Goal: Information Seeking & Learning: Learn about a topic

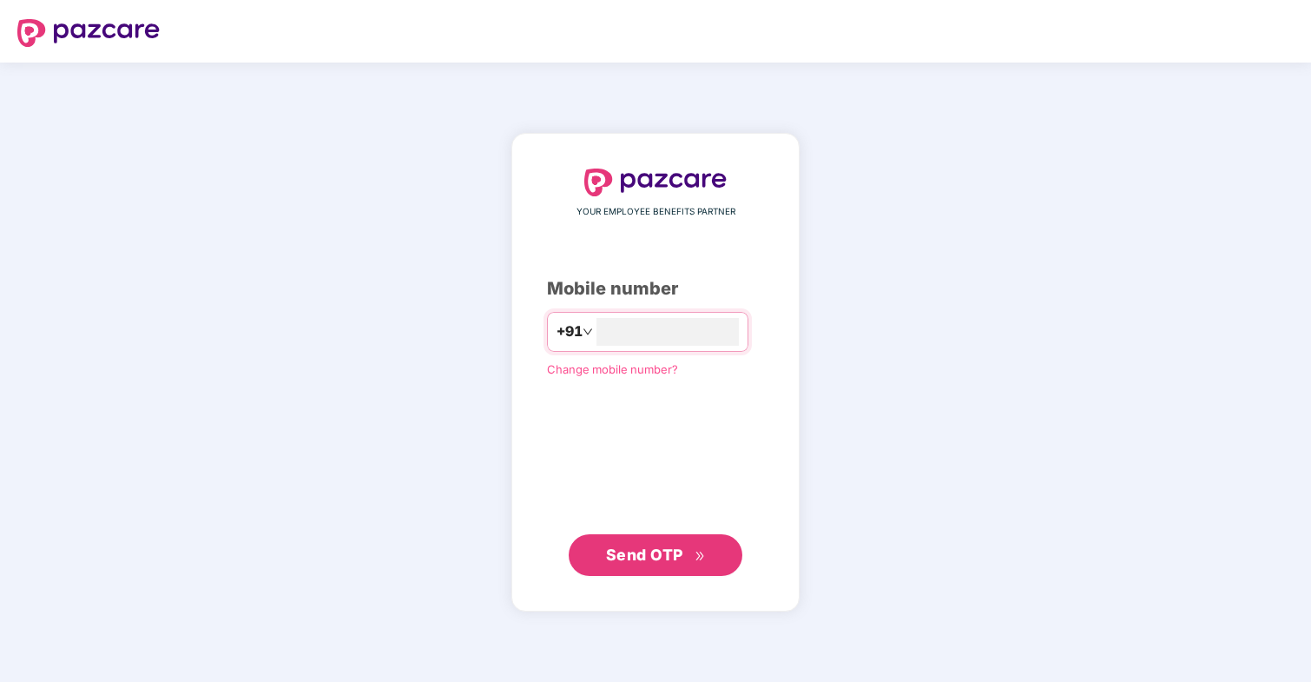
type input "**********"
click at [636, 551] on span "Send OTP" at bounding box center [644, 554] width 77 height 18
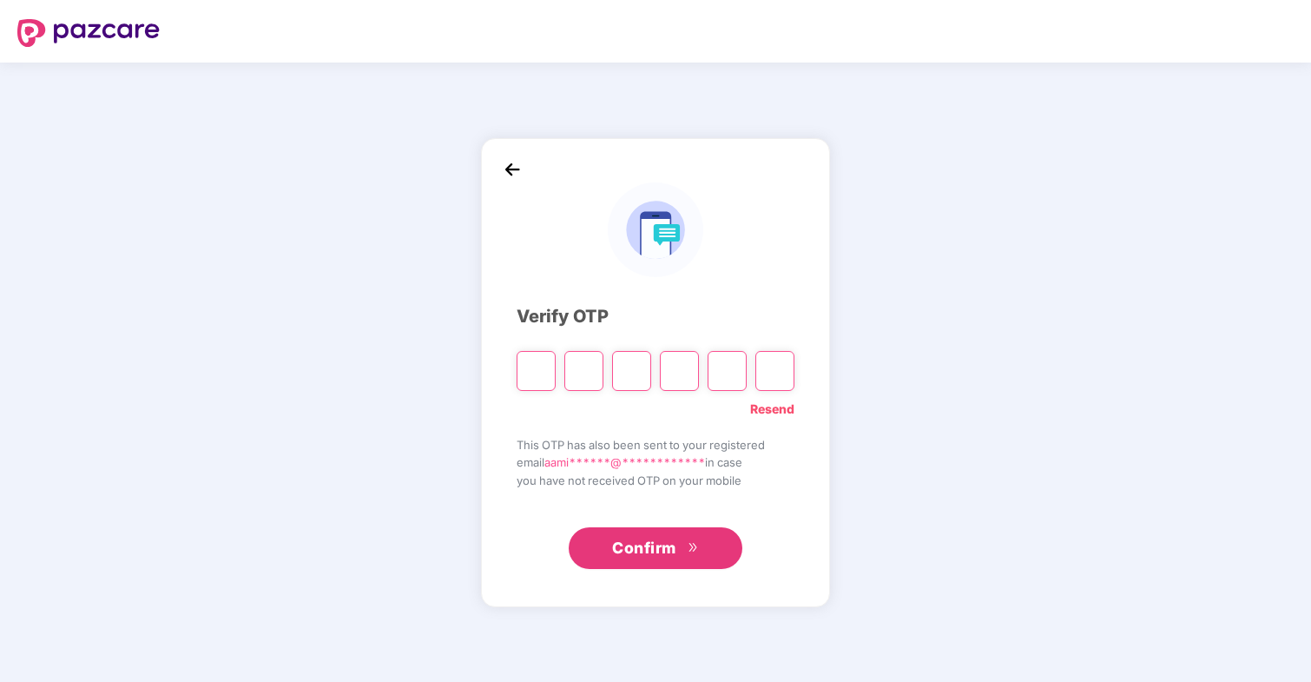
type input "*"
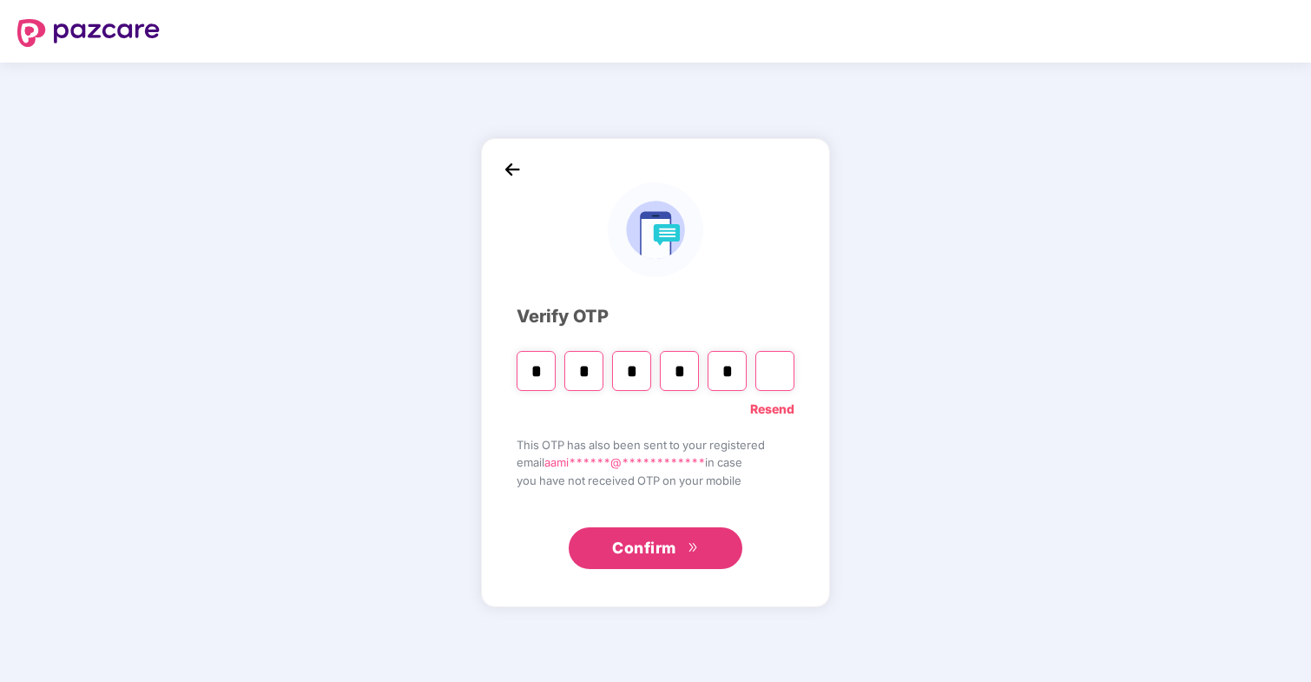
type input "*"
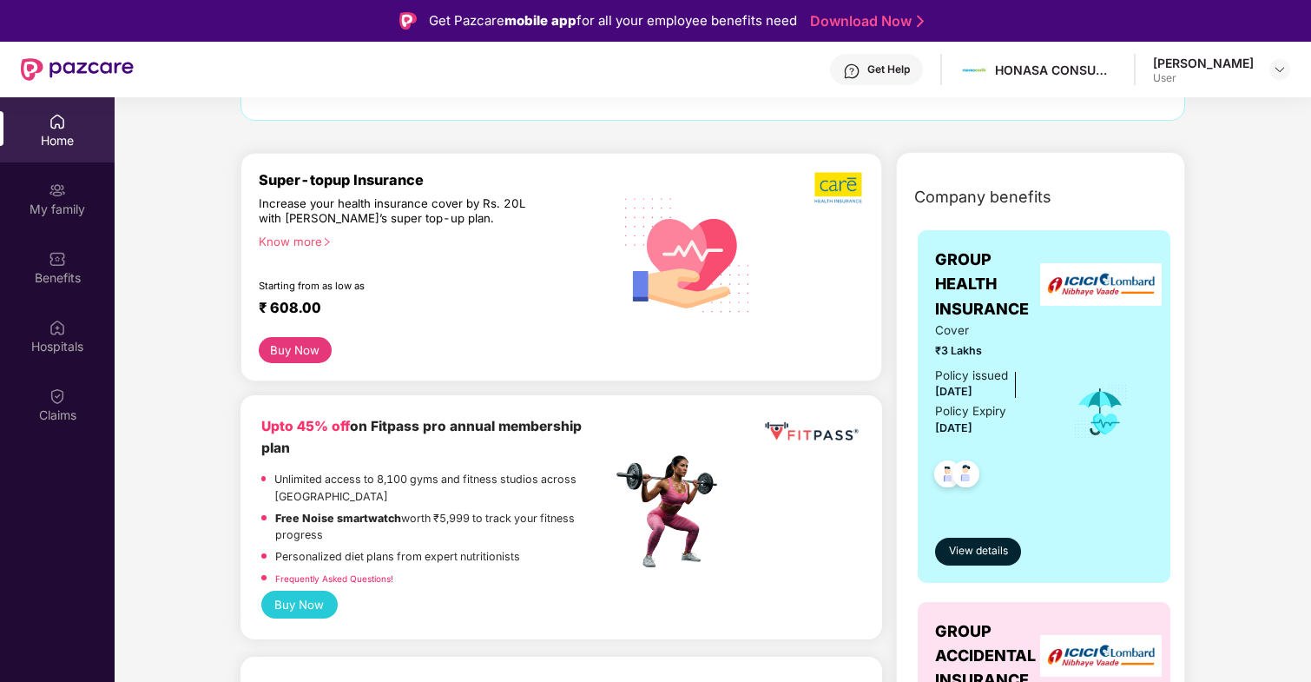
scroll to position [169, 0]
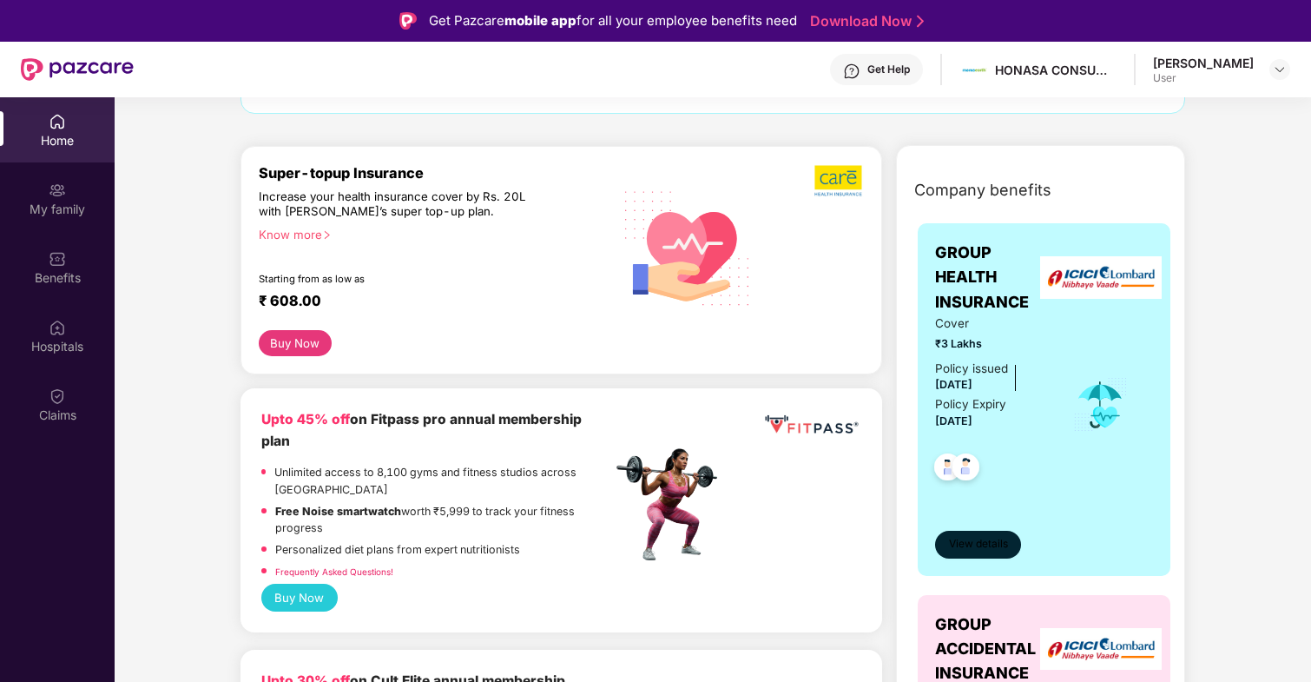
click at [973, 553] on button "View details" at bounding box center [978, 545] width 86 height 28
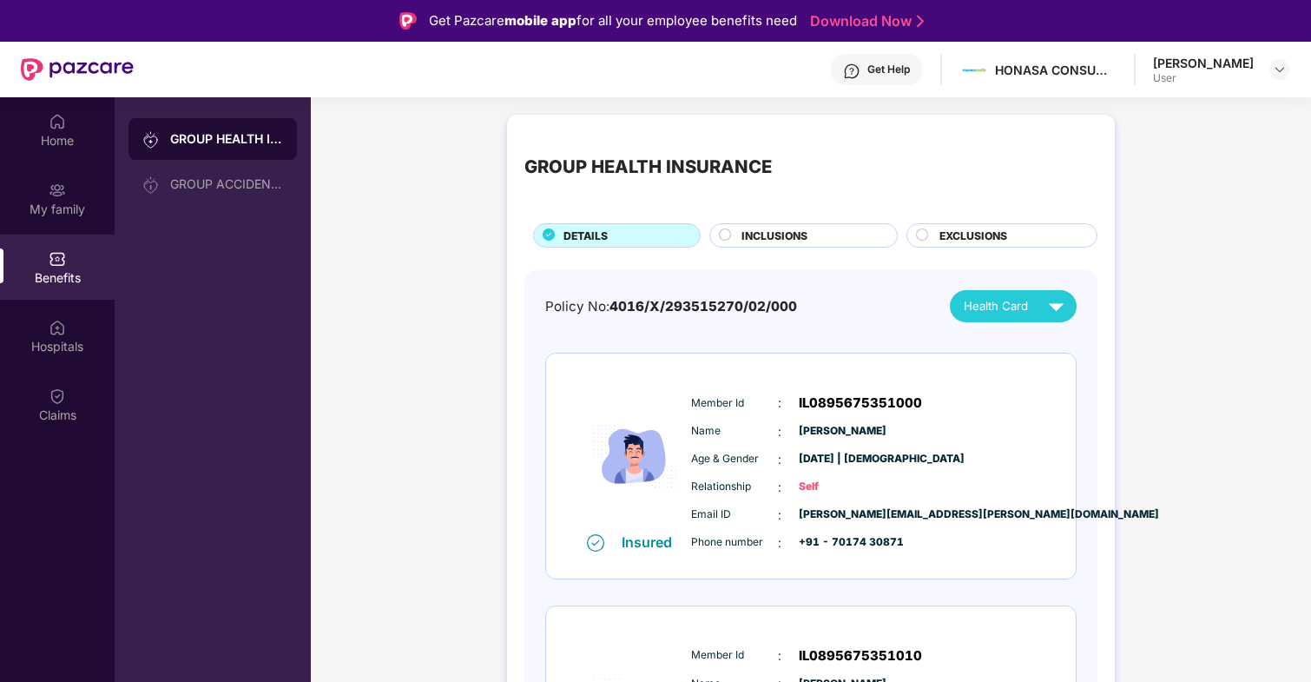
click at [801, 235] on span "INCLUSIONS" at bounding box center [775, 236] width 66 height 17
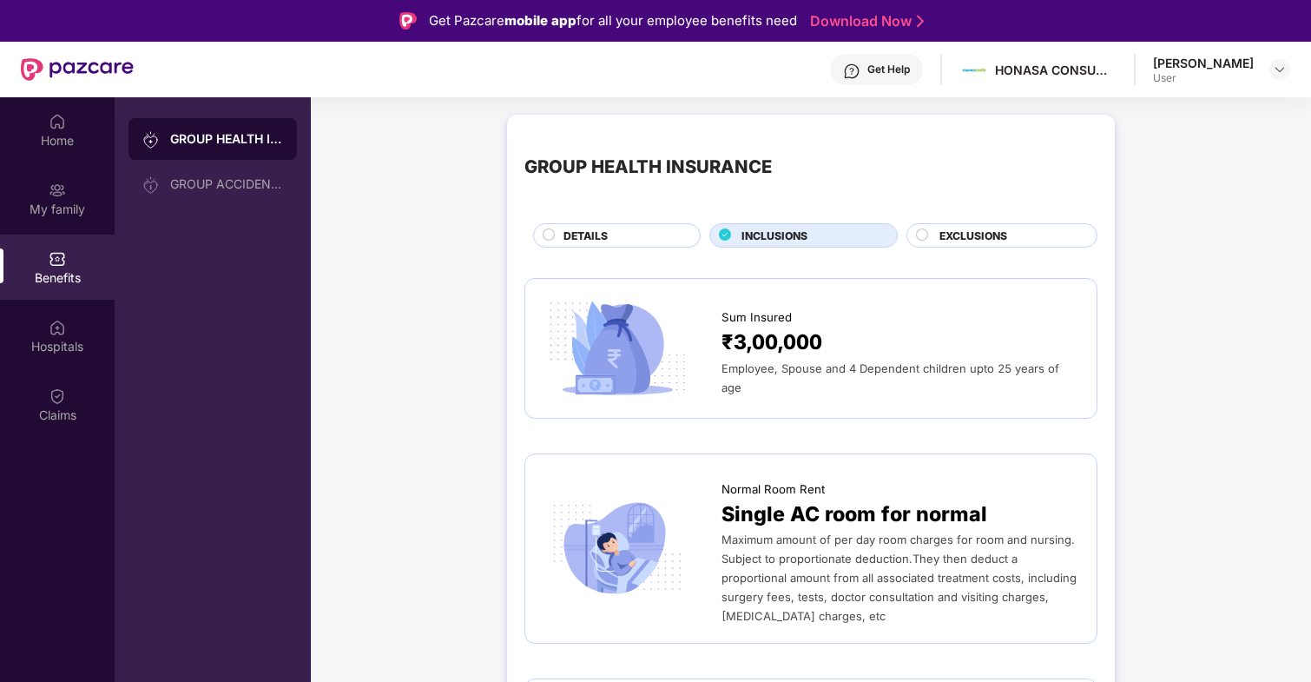
click at [957, 235] on span "EXCLUSIONS" at bounding box center [974, 236] width 68 height 17
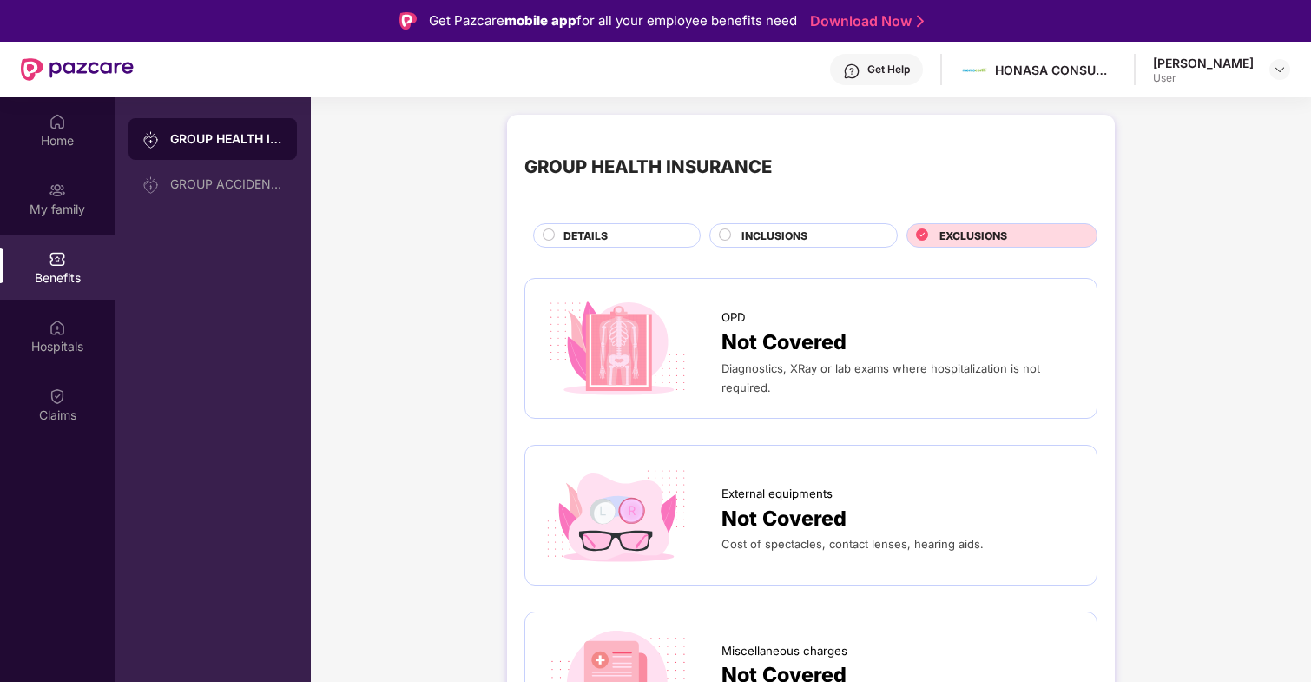
click at [651, 228] on div "DETAILS" at bounding box center [622, 237] width 135 height 19
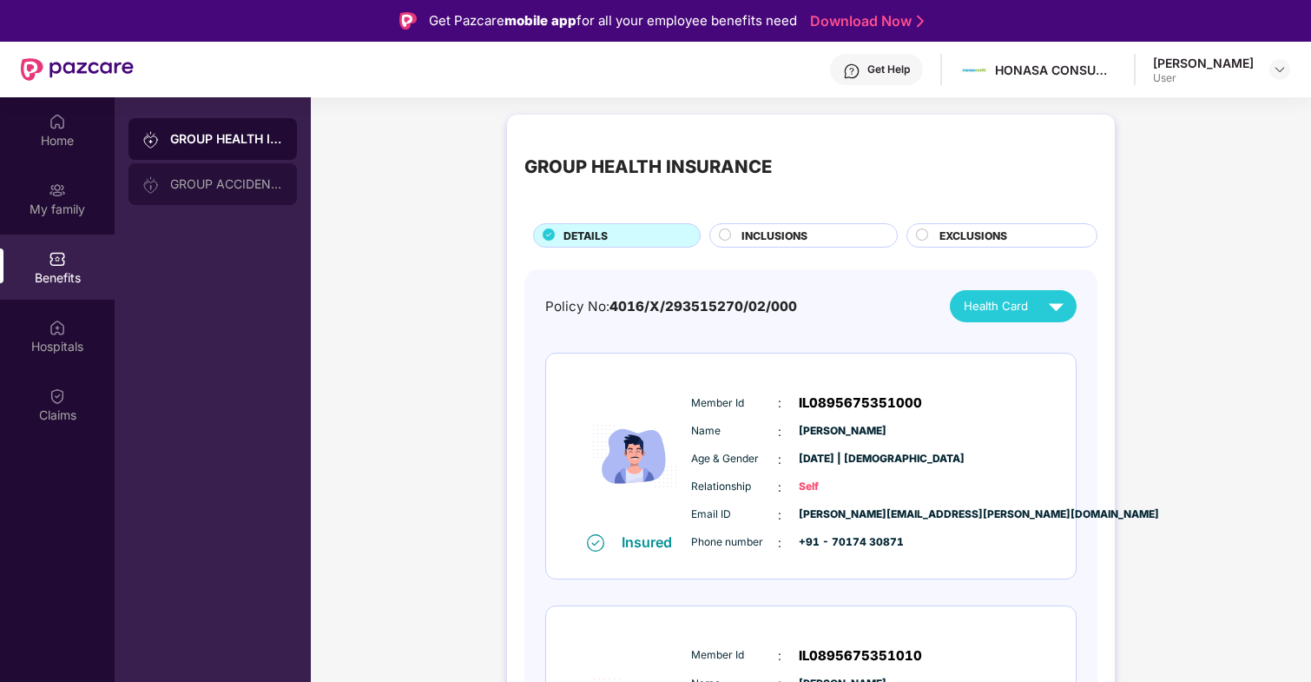
click at [241, 181] on div "GROUP ACCIDENTAL INSURANCE" at bounding box center [226, 184] width 113 height 14
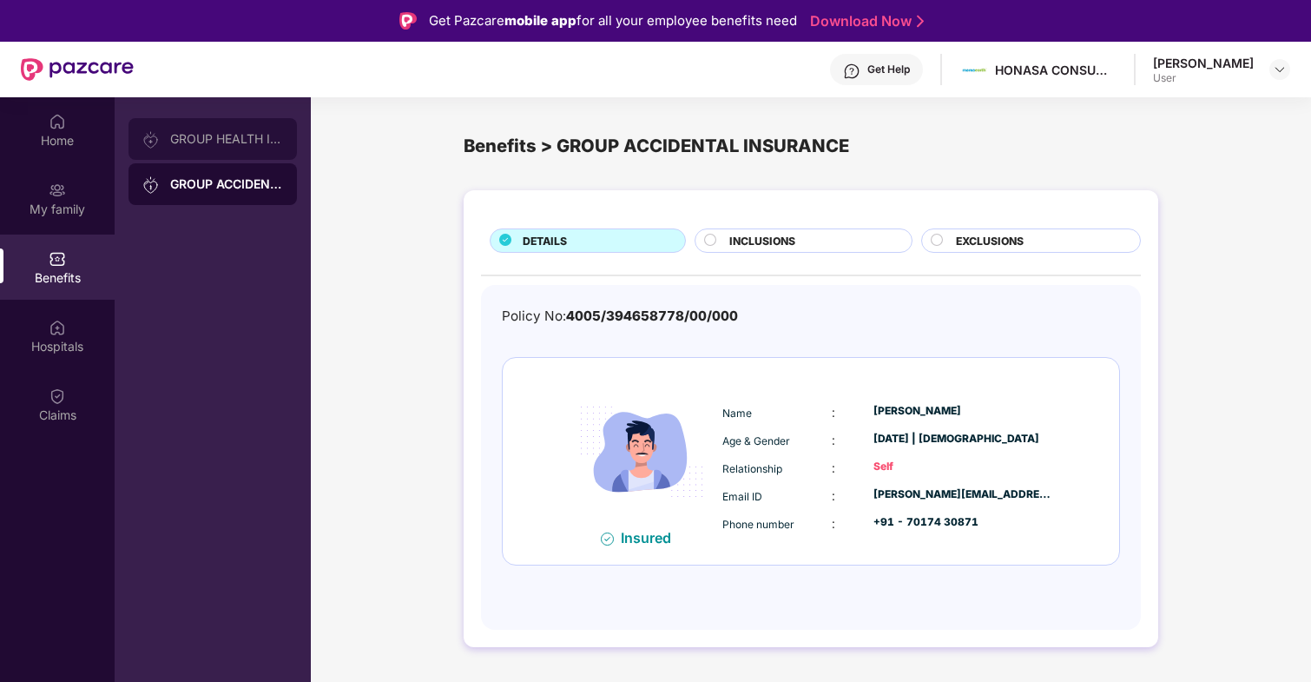
click at [221, 149] on div "GROUP HEALTH INSURANCE" at bounding box center [213, 139] width 168 height 42
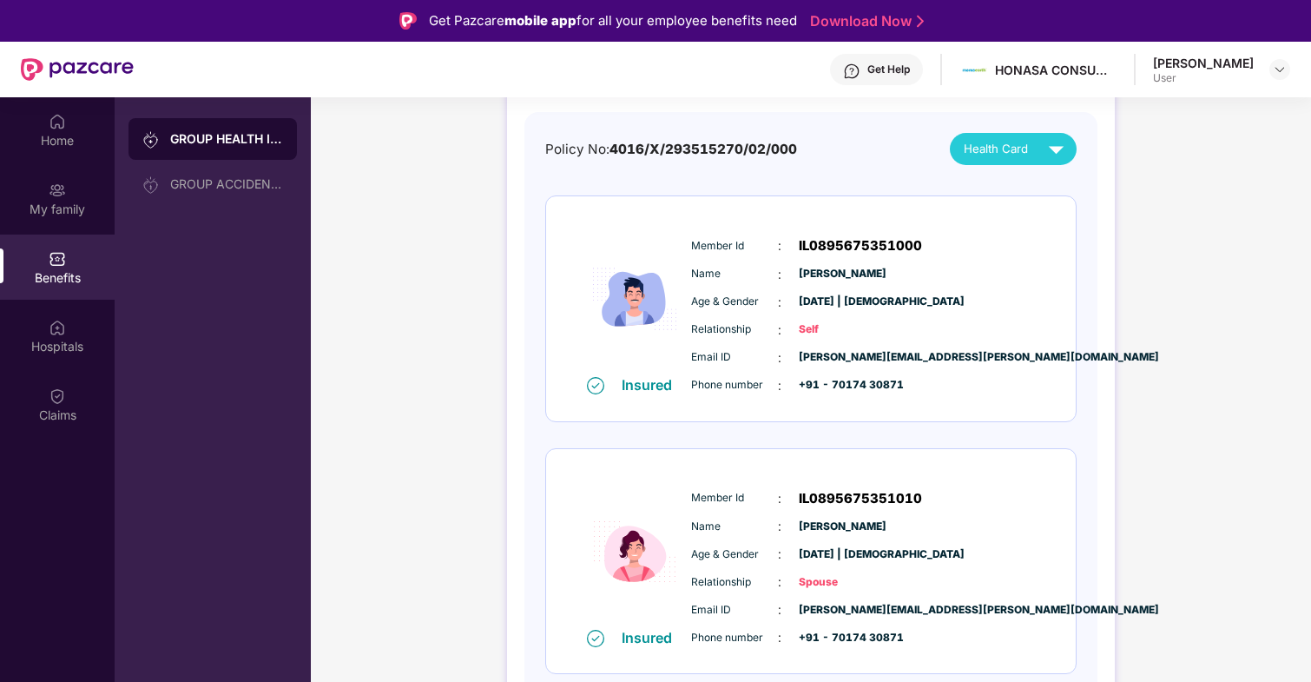
scroll to position [160, 0]
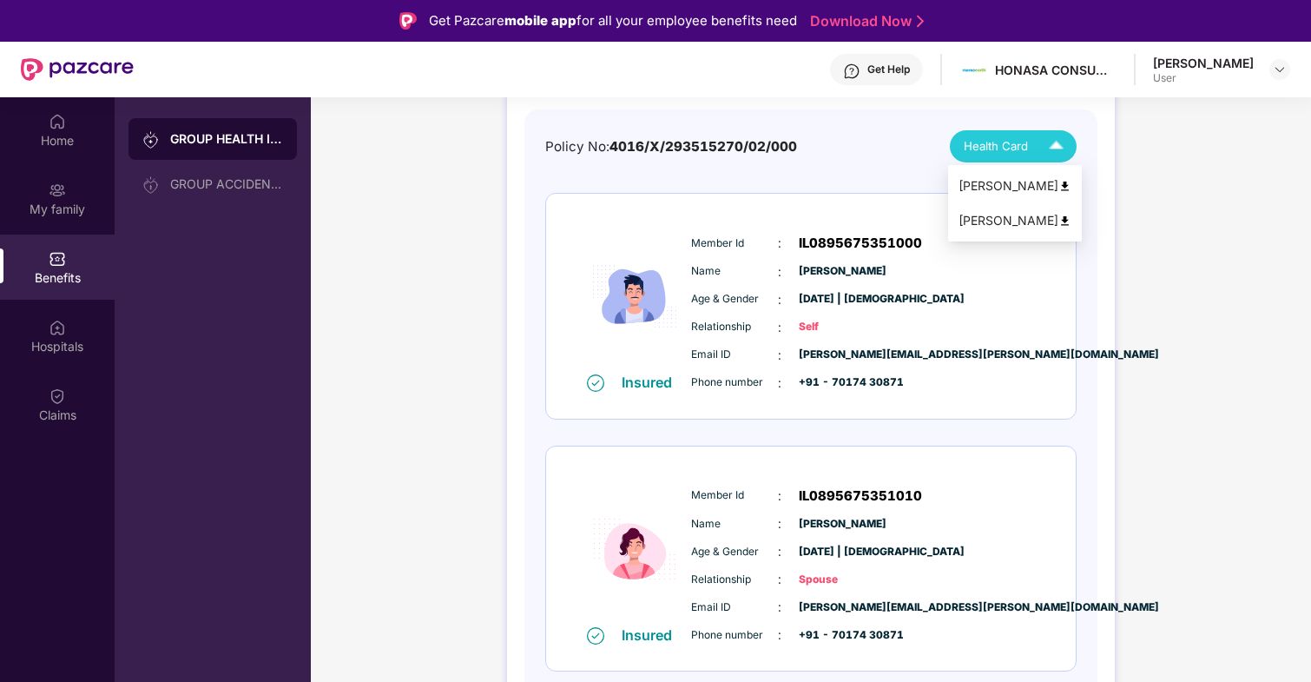
click at [1059, 185] on img at bounding box center [1065, 186] width 13 height 13
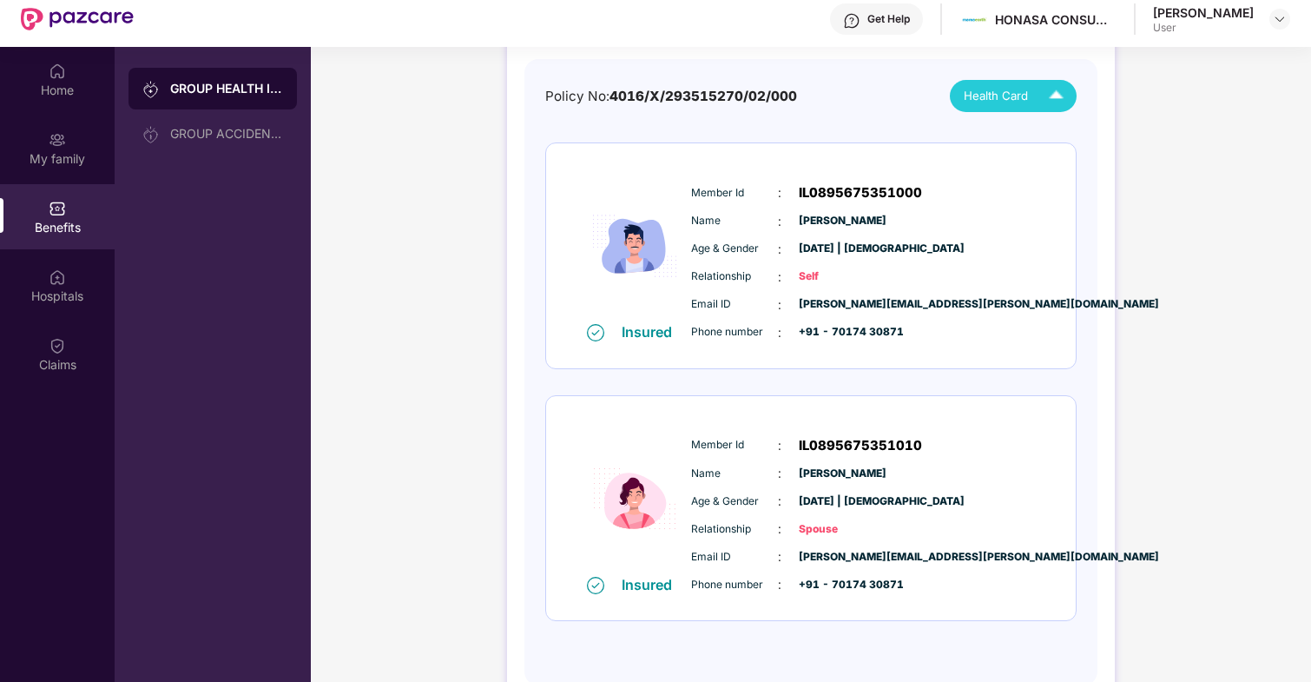
scroll to position [47, 0]
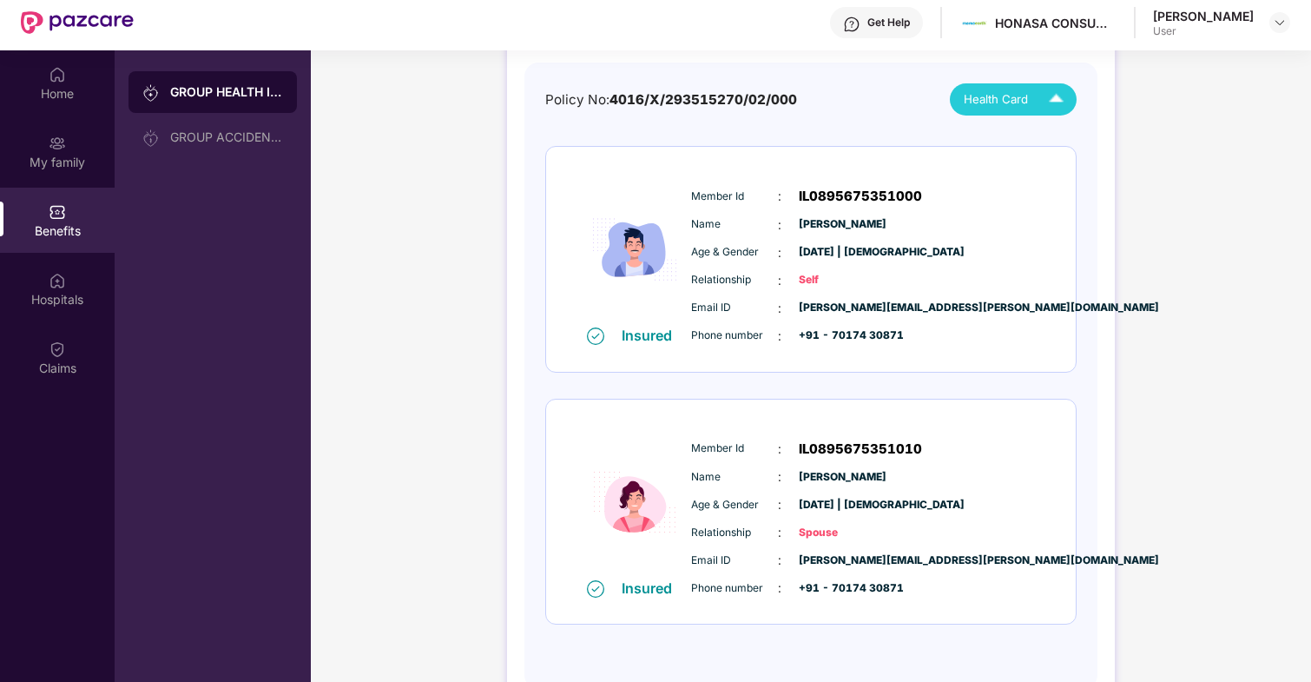
click at [881, 452] on span "IL0895675351010" at bounding box center [860, 449] width 123 height 21
click at [874, 481] on span "[PERSON_NAME]" at bounding box center [842, 477] width 87 height 17
click at [638, 591] on div "Insured" at bounding box center [652, 587] width 61 height 17
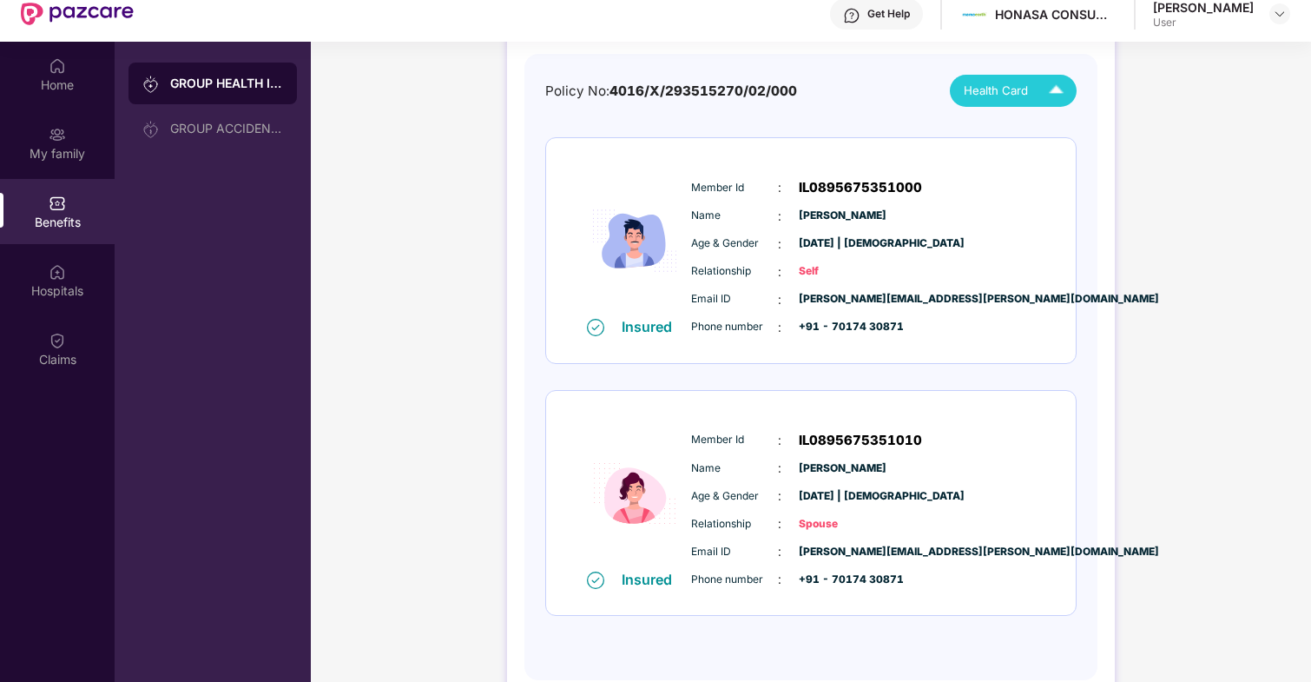
scroll to position [0, 0]
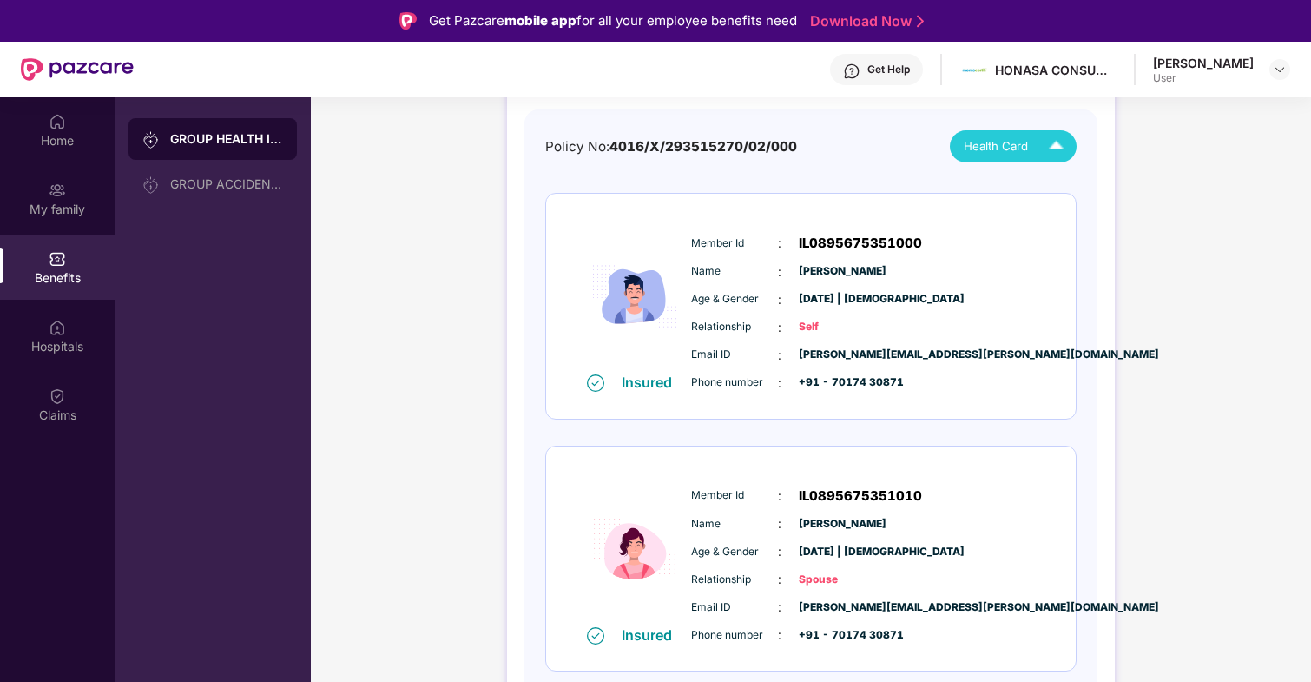
click at [732, 293] on span "Age & Gender" at bounding box center [734, 299] width 87 height 17
click at [833, 243] on span "IL0895675351000" at bounding box center [860, 243] width 123 height 21
click at [836, 275] on span "[PERSON_NAME]" at bounding box center [842, 271] width 87 height 17
click at [834, 329] on span "Self" at bounding box center [842, 327] width 87 height 17
click at [657, 387] on div "Insured" at bounding box center [652, 381] width 61 height 17
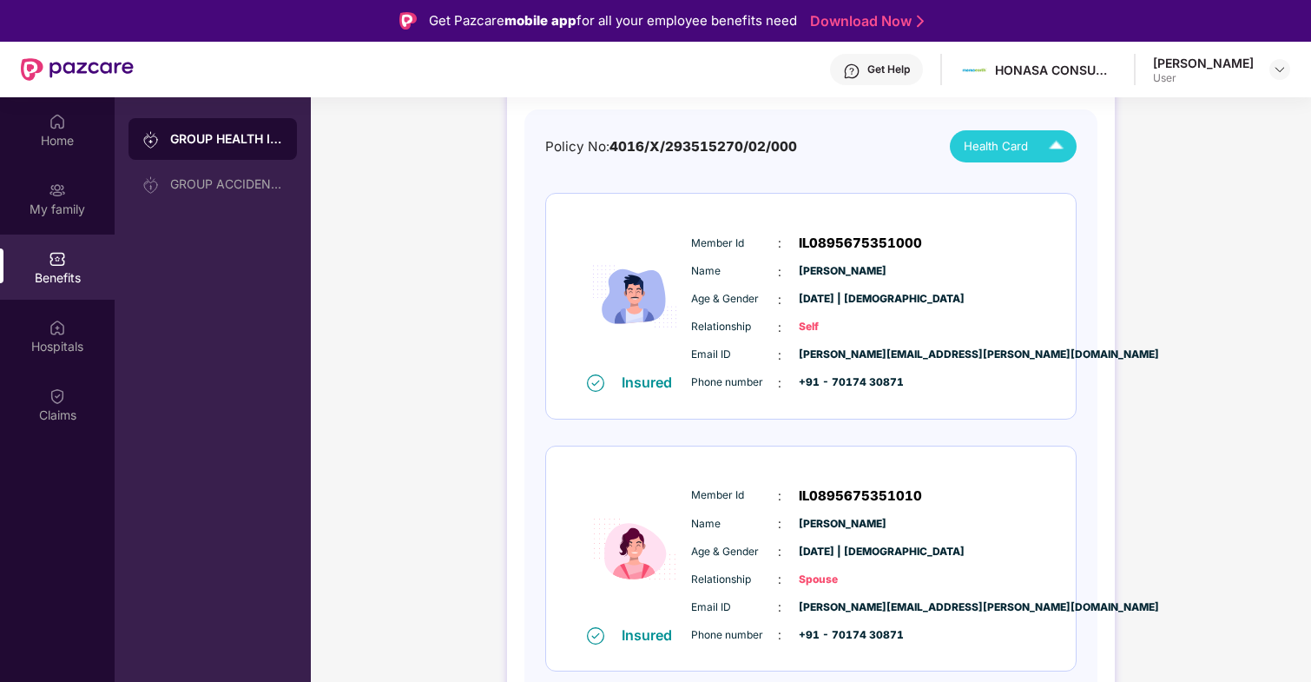
click at [1055, 142] on img at bounding box center [1056, 146] width 30 height 30
click at [1199, 148] on div "GROUP HEALTH INSURANCE DETAILS INCLUSIONS EXCLUSIONS Policy No: 4016/X/29351527…" at bounding box center [811, 362] width 1001 height 833
click at [80, 271] on div "Benefits" at bounding box center [57, 277] width 115 height 17
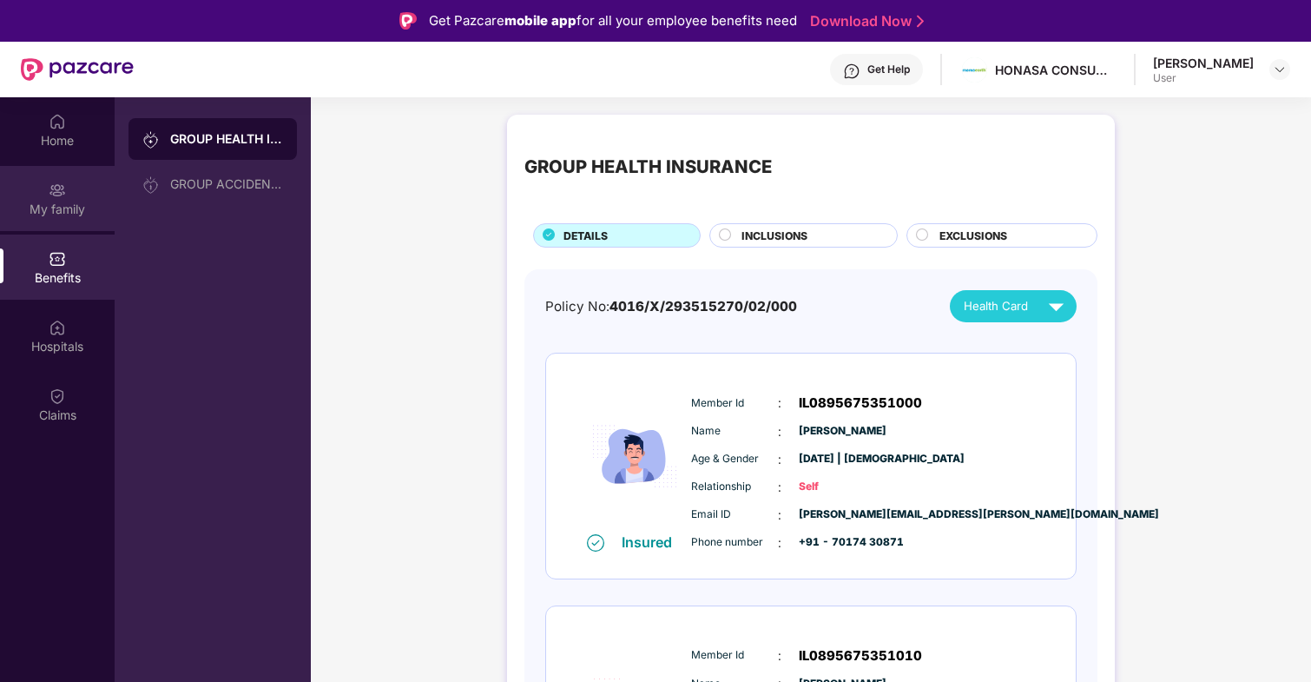
click at [70, 207] on div "My family" at bounding box center [57, 209] width 115 height 17
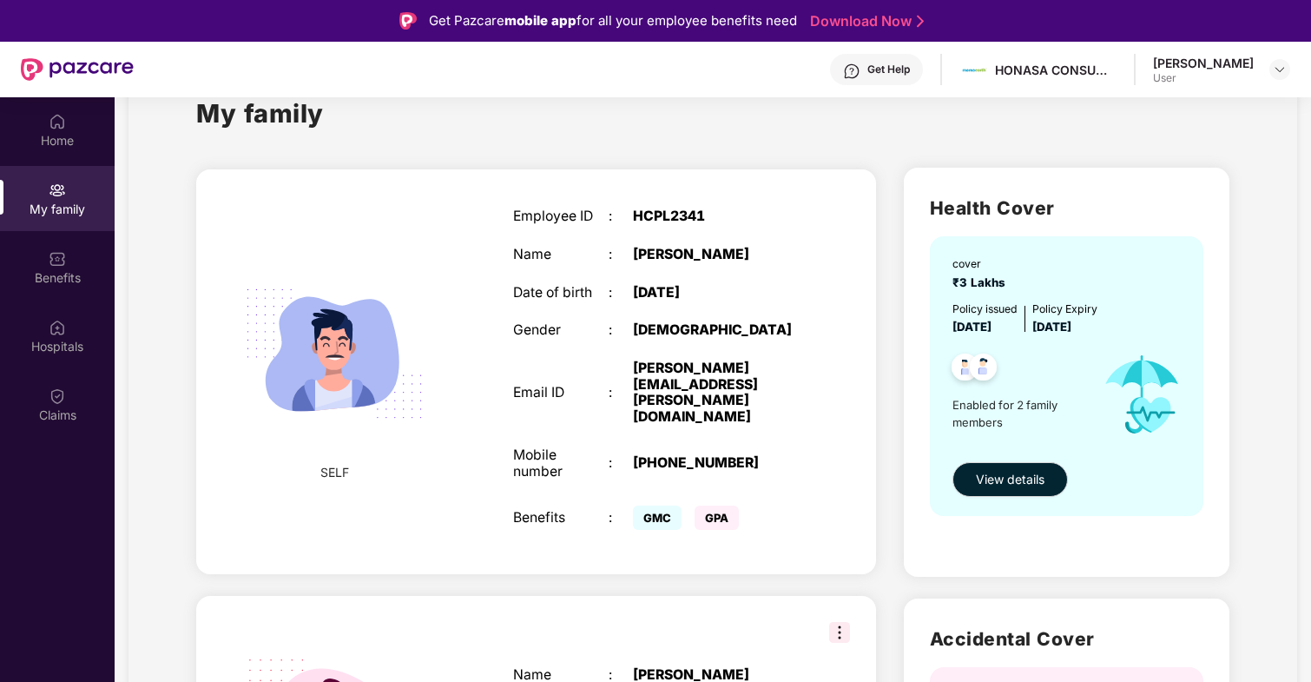
scroll to position [351, 0]
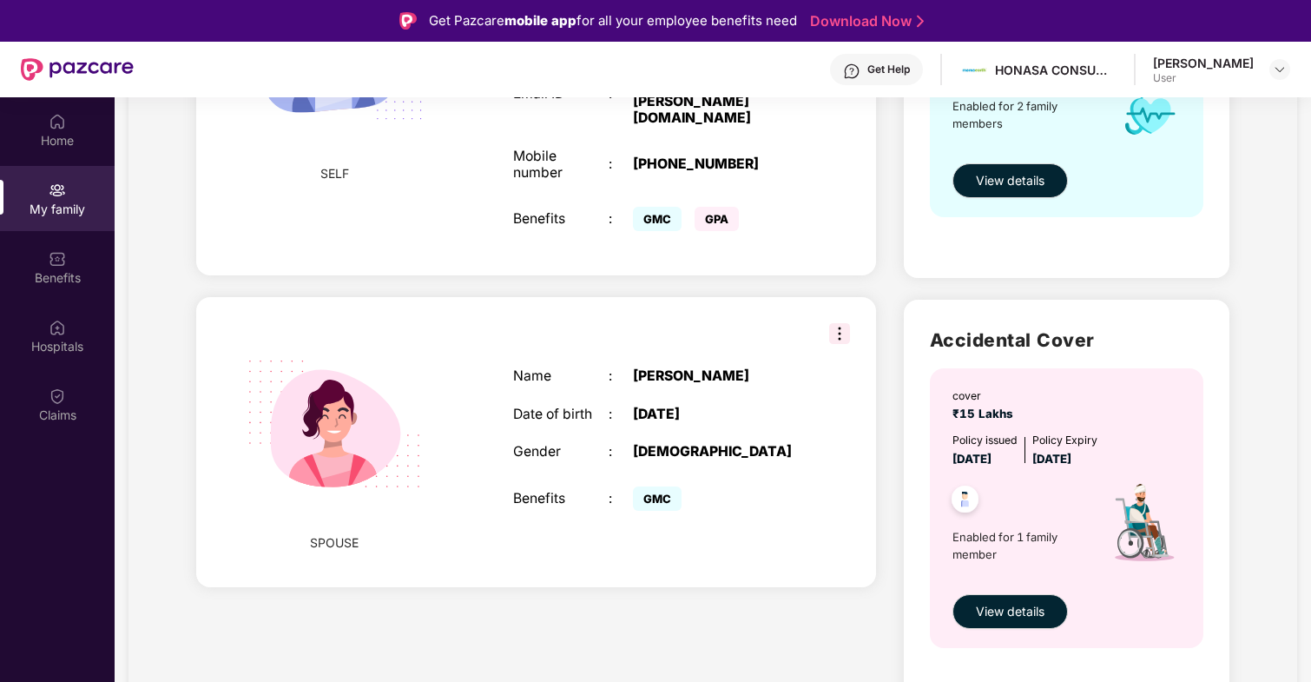
click at [841, 323] on img at bounding box center [839, 333] width 21 height 21
click at [901, 248] on div "Health Cover cover ₹3 Lakhs Policy issued [DATE] Policy Expiry [DATE] Enabled f…" at bounding box center [1066, 292] width 353 height 875
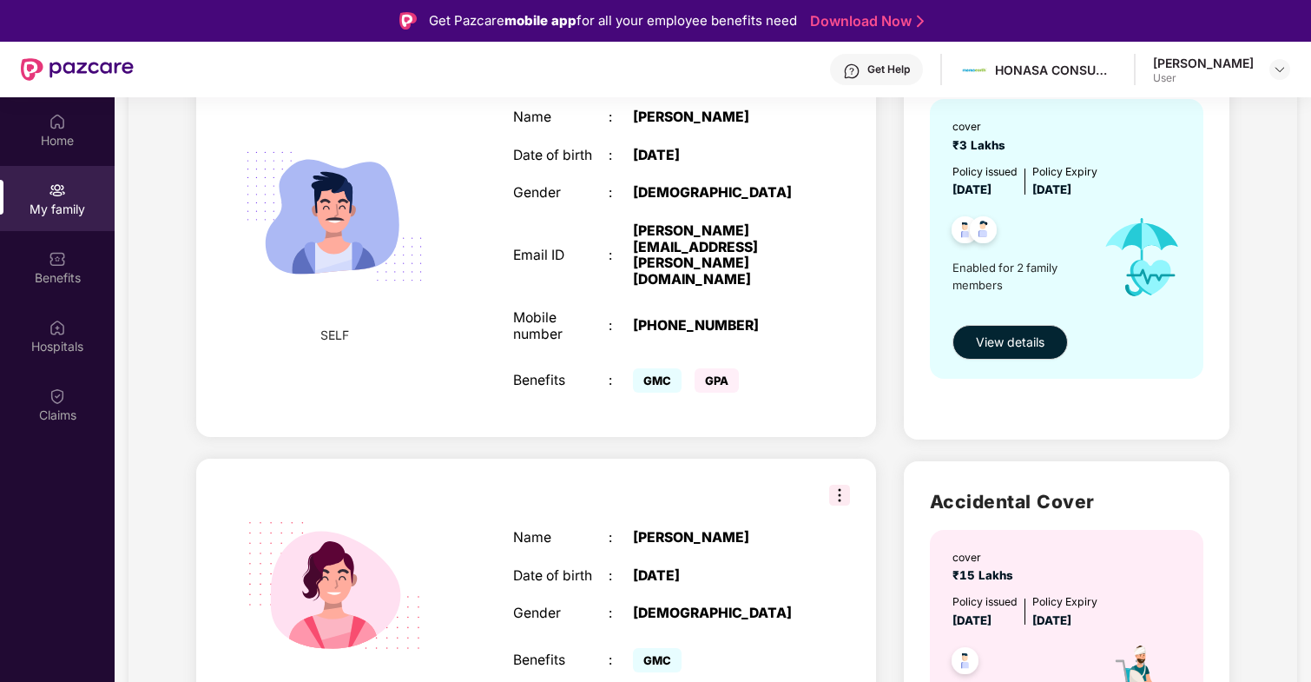
scroll to position [187, 0]
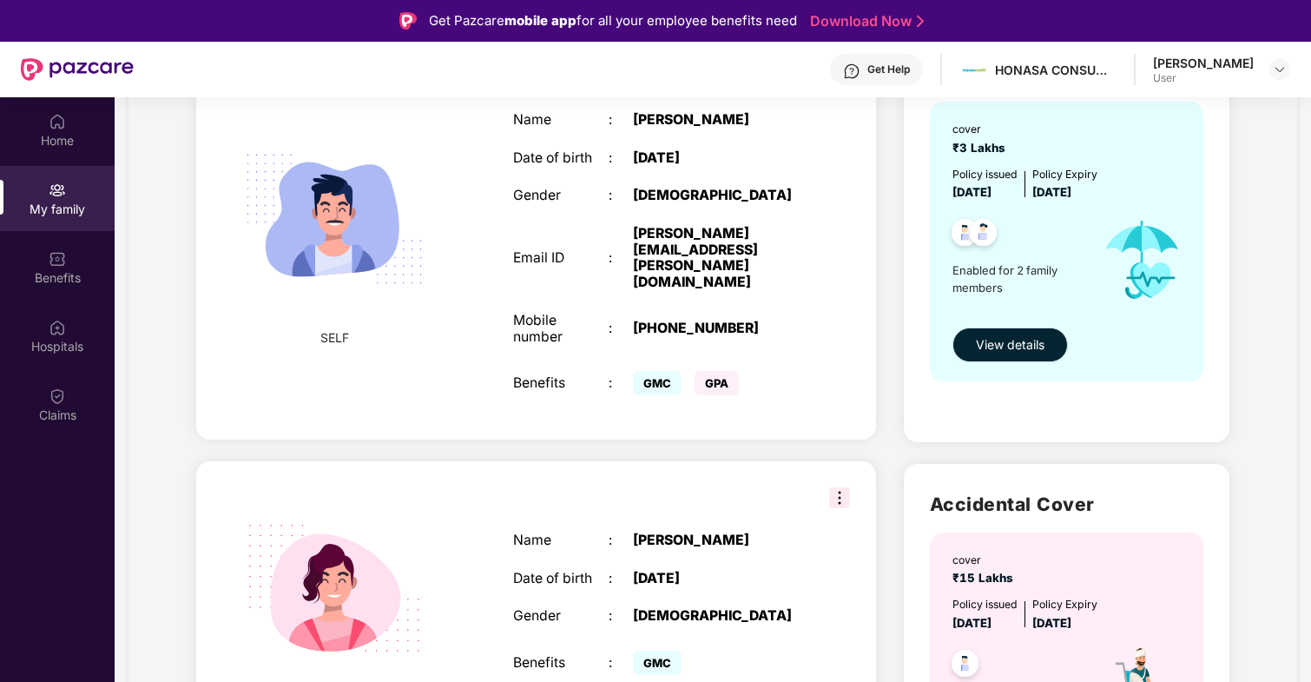
click at [1017, 348] on span "View details" at bounding box center [1010, 344] width 69 height 19
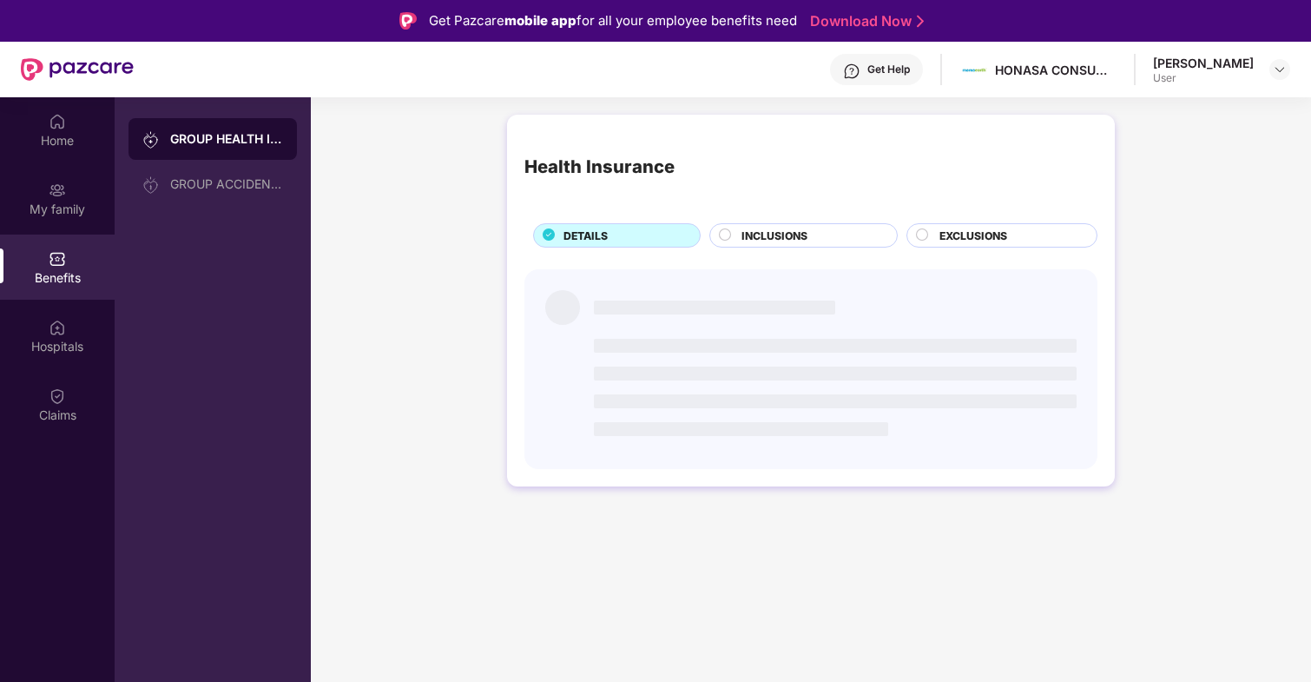
scroll to position [0, 0]
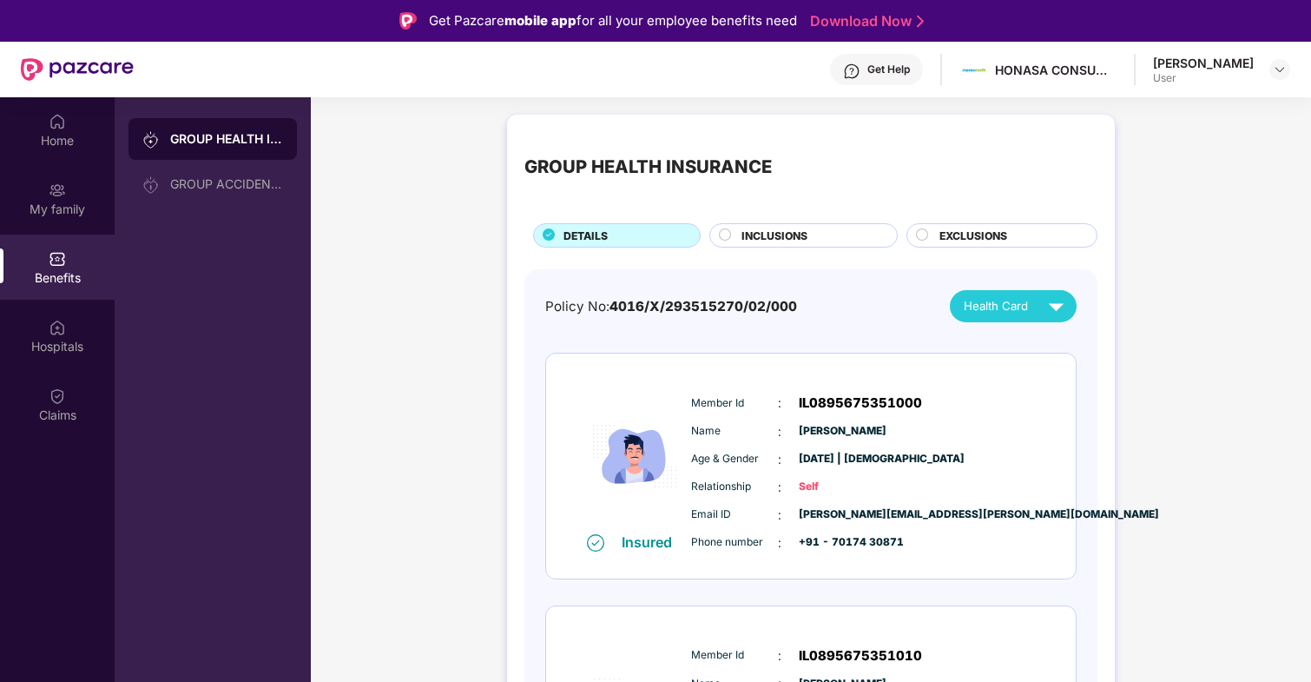
click at [827, 228] on div "INCLUSIONS" at bounding box center [810, 237] width 155 height 19
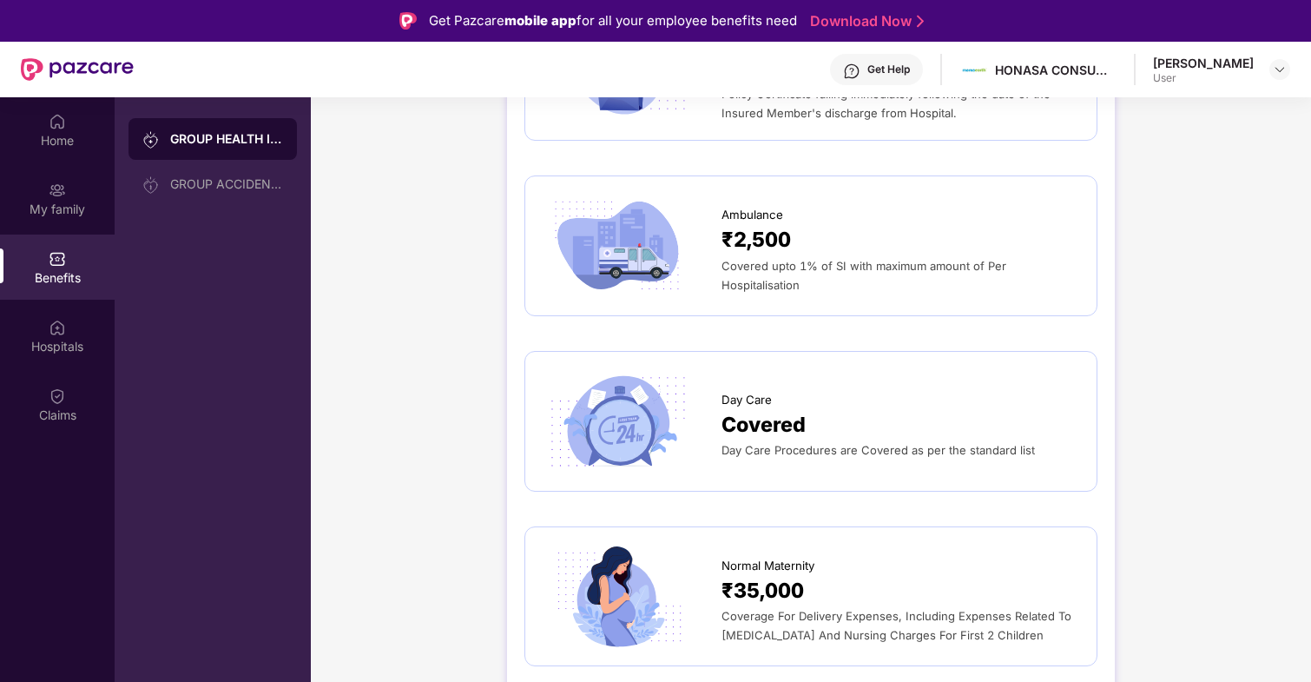
scroll to position [1243, 0]
